Goal: Task Accomplishment & Management: Complete application form

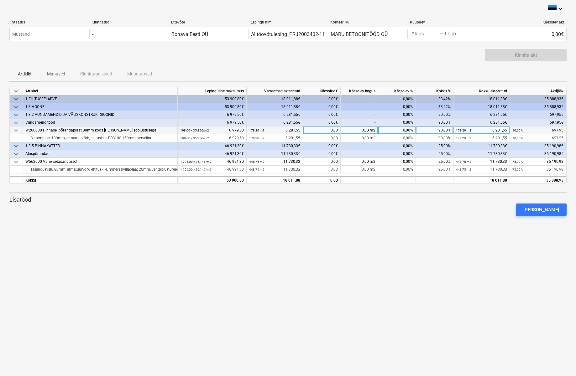
click at [319, 130] on div "0,00" at bounding box center [322, 131] width 38 height 8
type input "697,95"
click at [293, 212] on div "[PERSON_NAME]" at bounding box center [288, 210] width 562 height 18
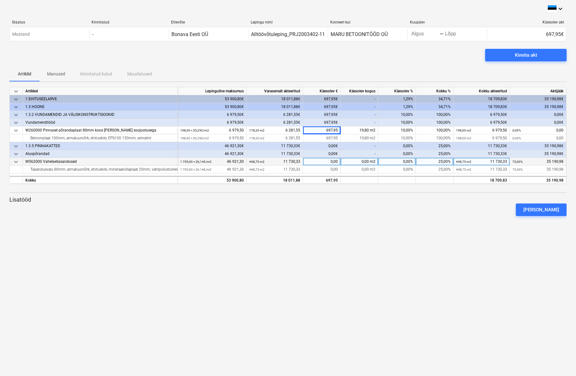
click at [318, 162] on div "0,00" at bounding box center [322, 162] width 38 height 8
type input "35190,98"
click at [305, 207] on div "[PERSON_NAME]" at bounding box center [288, 210] width 562 height 18
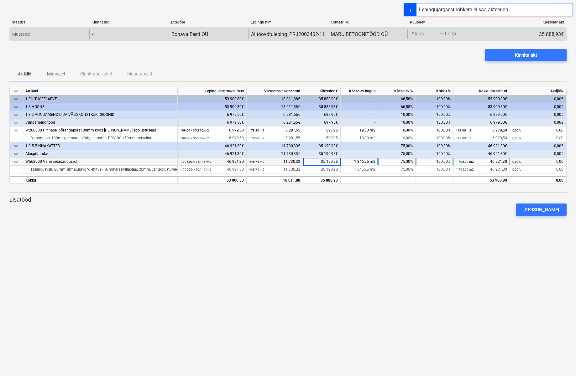
click at [428, 34] on input "Algus" at bounding box center [424, 34] width 29 height 9
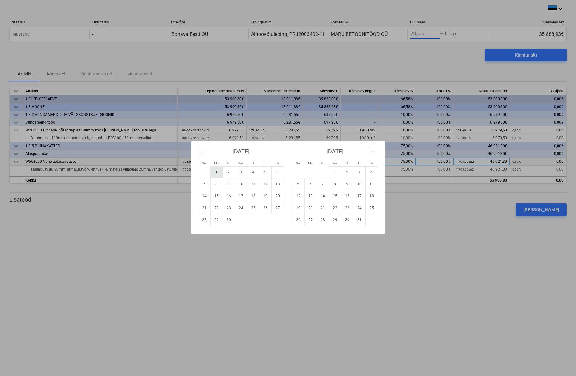
click at [220, 170] on td "1" at bounding box center [216, 172] width 12 height 12
type input "[DATE]"
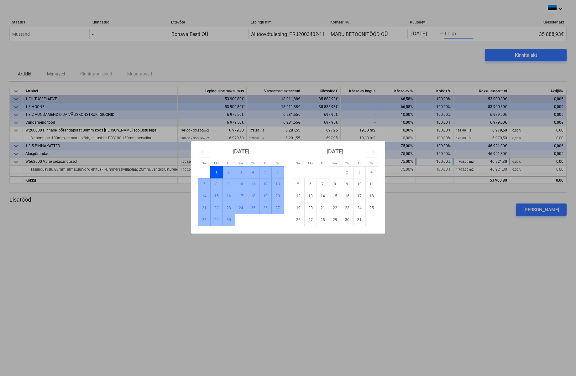
click at [227, 221] on td "30" at bounding box center [228, 220] width 12 height 12
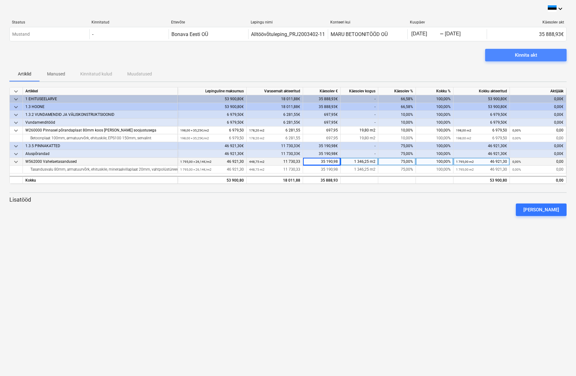
click at [533, 55] on div "Kinnita akt" at bounding box center [526, 55] width 22 height 8
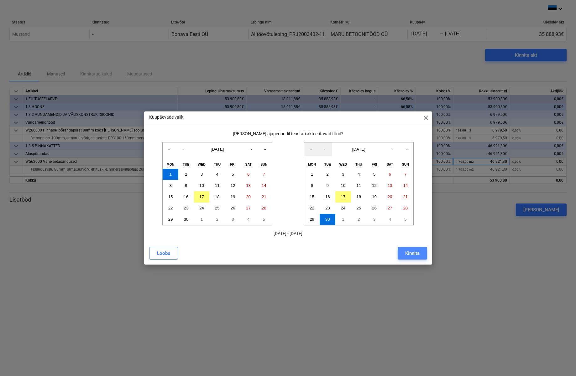
click at [414, 254] on div "Kinnita" at bounding box center [412, 253] width 14 height 8
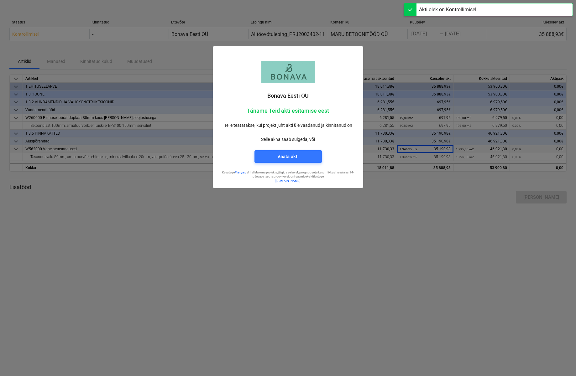
click at [235, 234] on div at bounding box center [288, 188] width 576 height 376
